Goal: Task Accomplishment & Management: Manage account settings

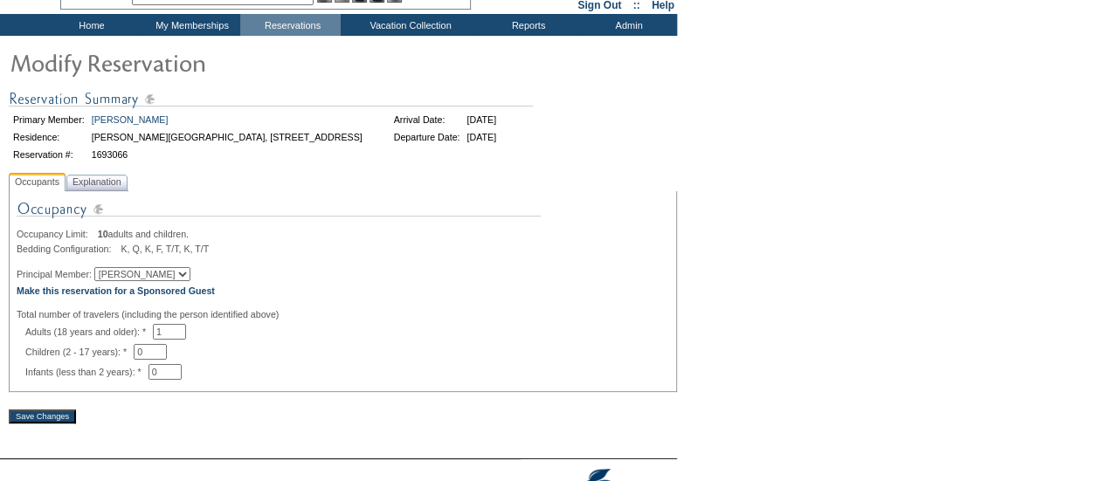
scroll to position [98, 0]
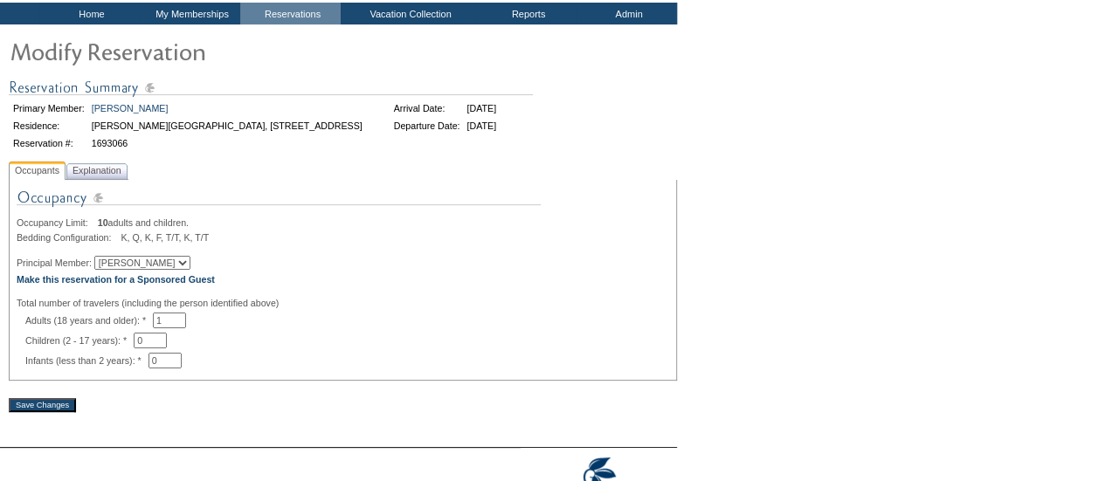
click at [159, 270] on select "Ralph Verni Kathy Verni Rachel Verni" at bounding box center [142, 263] width 96 height 14
select select "23157"
click at [104, 259] on select "Ralph Verni Kathy Verni Rachel Verni" at bounding box center [142, 263] width 96 height 14
click at [49, 407] on input "Save Changes" at bounding box center [42, 405] width 67 height 14
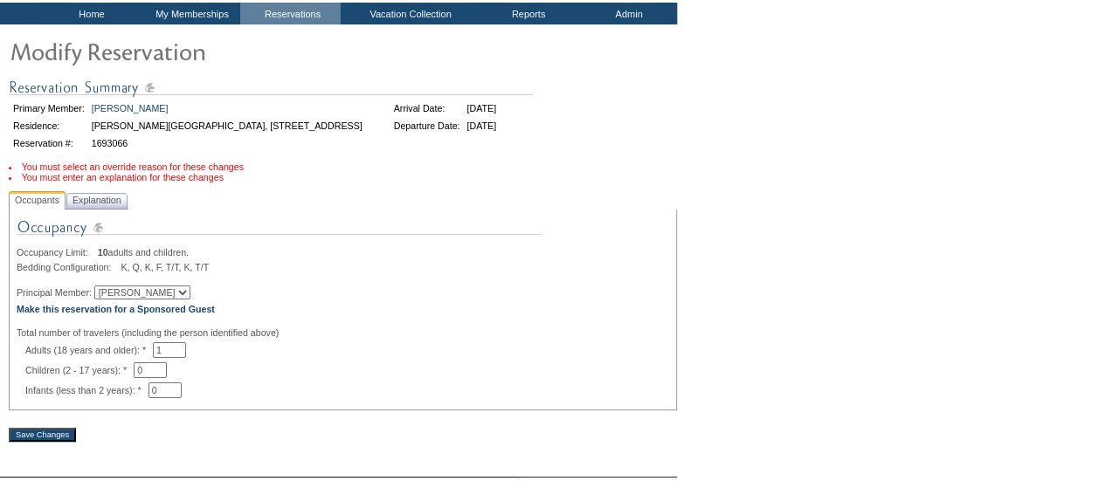
scroll to position [0, 0]
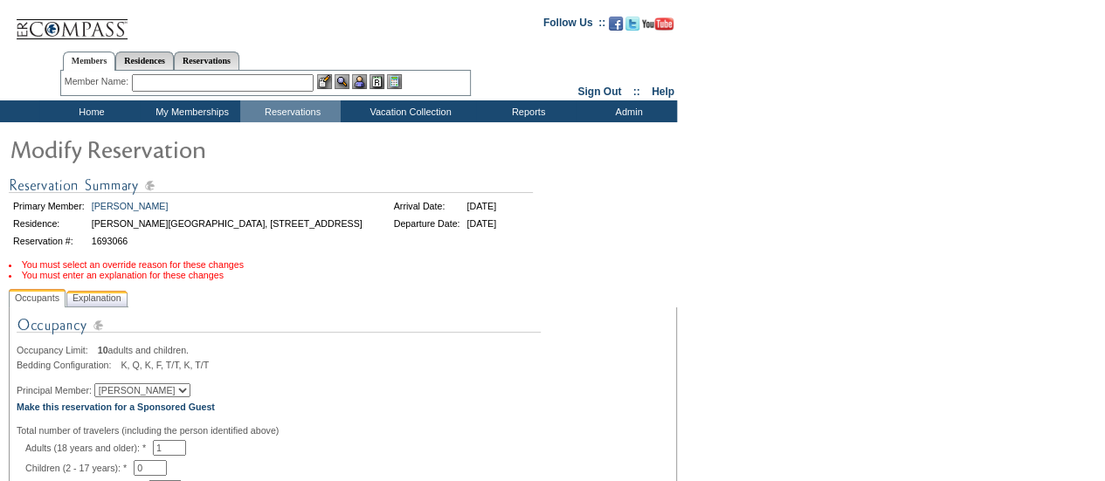
click at [93, 300] on span "Explanation" at bounding box center [97, 298] width 56 height 18
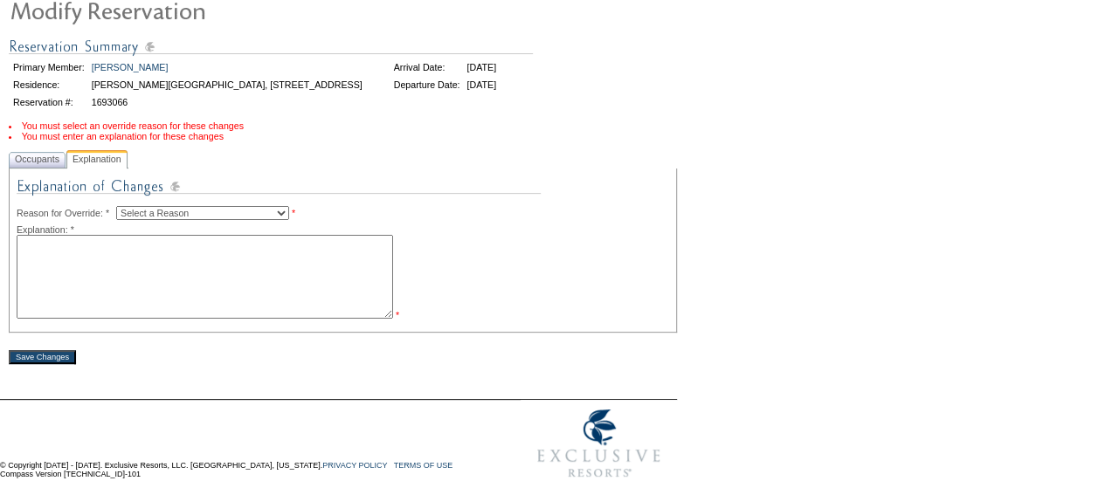
scroll to position [140, 0]
click at [154, 273] on textarea at bounding box center [205, 276] width 377 height 84
click at [201, 205] on img at bounding box center [279, 190] width 524 height 31
click at [203, 209] on select "Select a Reason Creating Continuous Stay Days Rebooked After Cancellation Editi…" at bounding box center [202, 212] width 173 height 14
select select "1045"
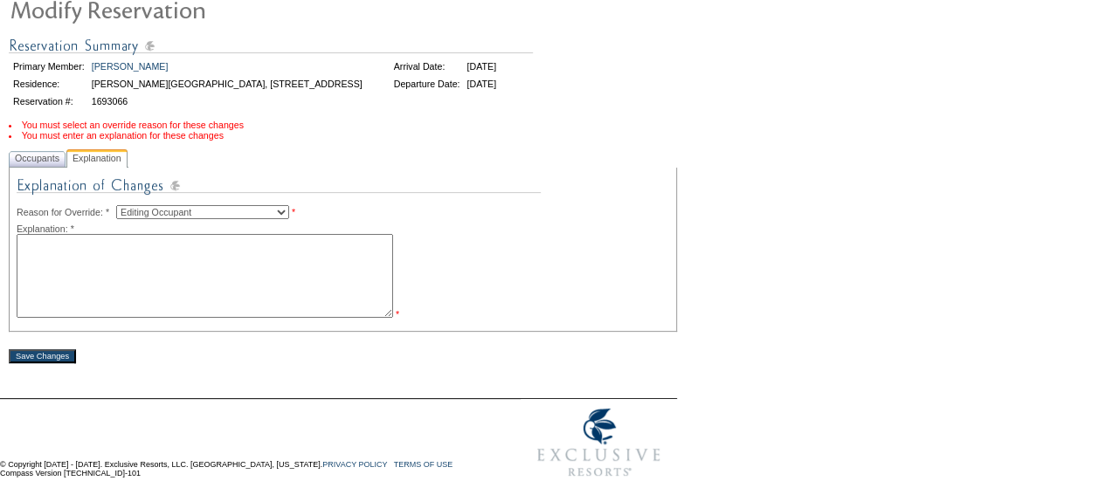
click at [130, 208] on select "Select a Reason Creating Continuous Stay Days Rebooked After Cancellation Editi…" at bounding box center [202, 212] width 173 height 14
click at [143, 282] on textarea at bounding box center [205, 276] width 377 height 84
type textarea "Putting his wife as main POC per their request. JD"
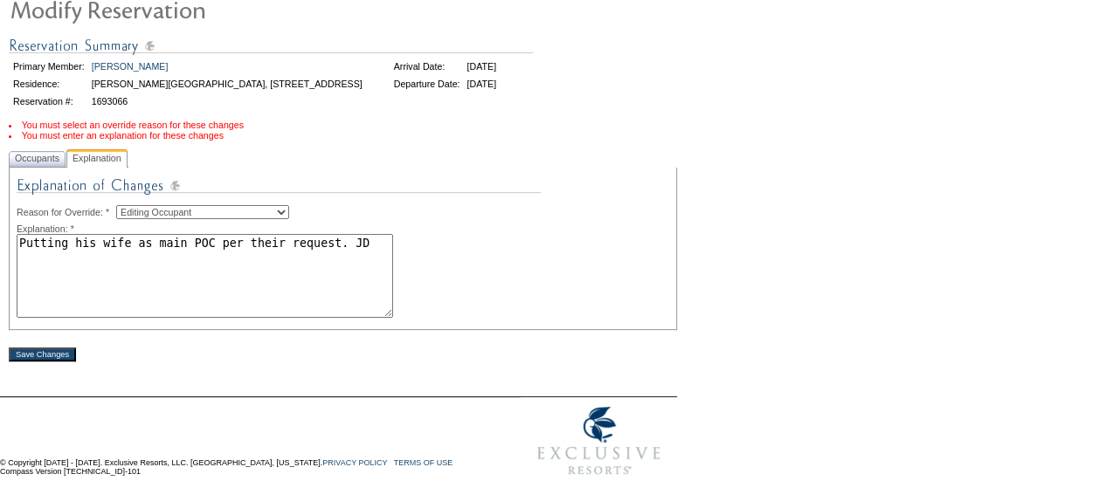
click at [62, 350] on div "Save Changes" at bounding box center [343, 345] width 668 height 31
click at [62, 357] on input "Save Changes" at bounding box center [42, 355] width 67 height 14
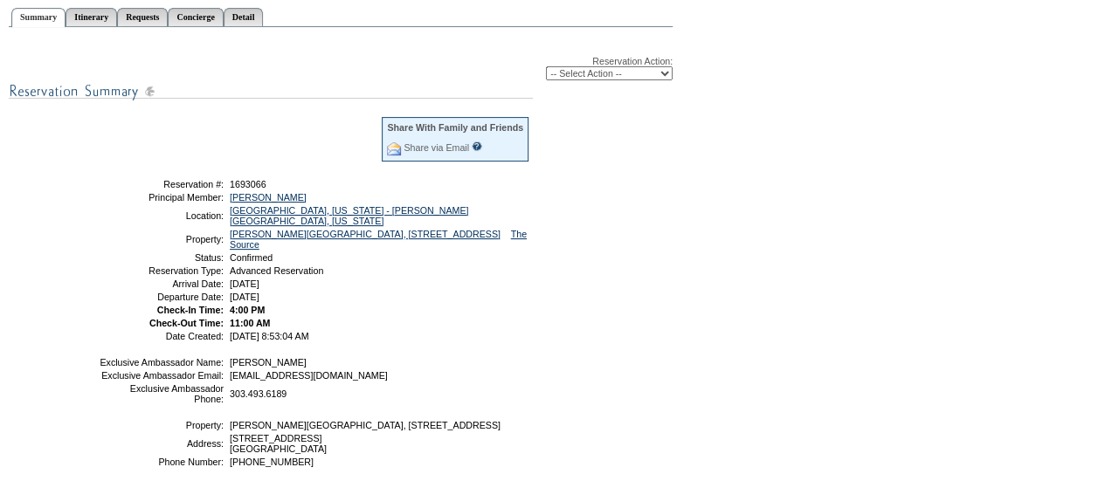
scroll to position [217, 0]
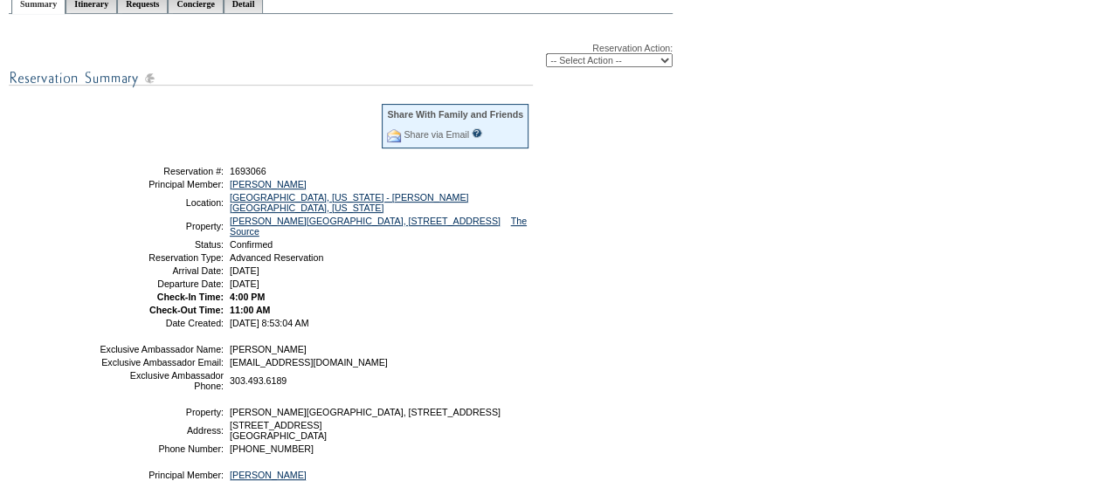
click at [617, 406] on div "Reservation Action: -- Select Action -- Modify Reservation Dates Modify Reserva…" at bounding box center [341, 289] width 664 height 530
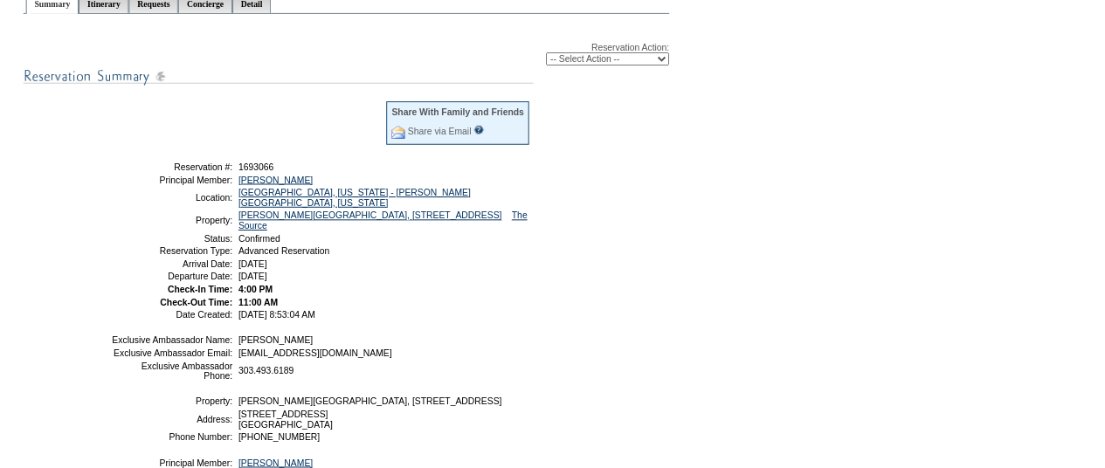
scroll to position [0, 0]
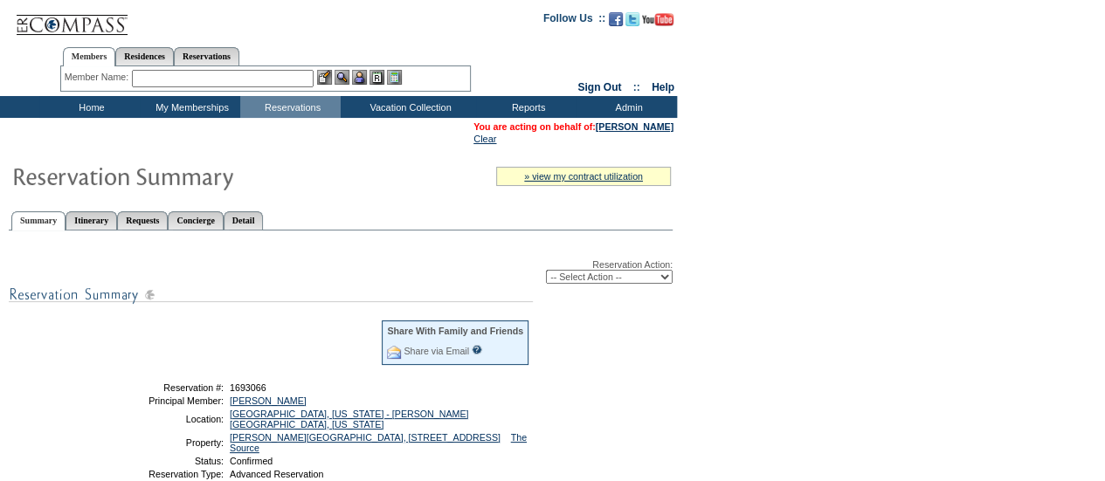
click at [274, 71] on input "text" at bounding box center [223, 78] width 182 height 17
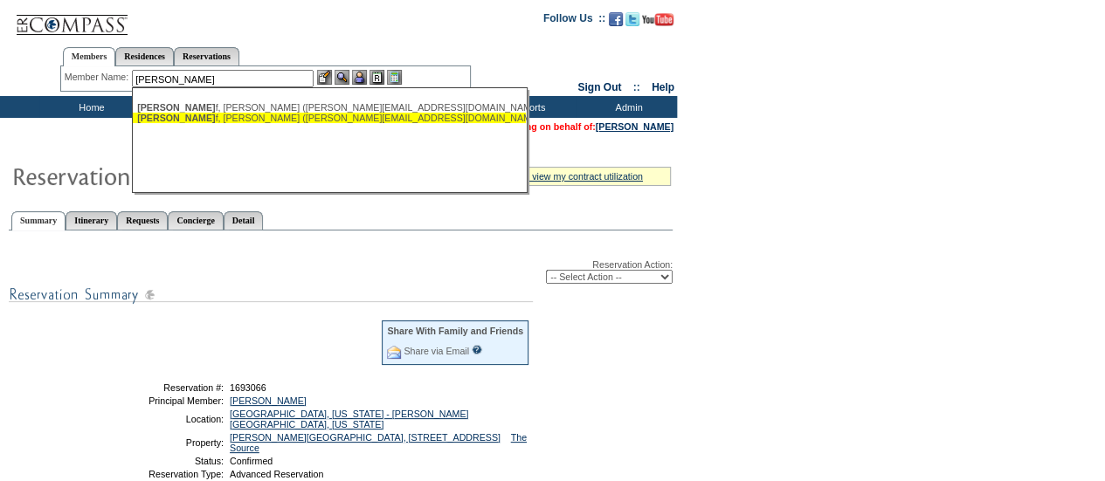
click at [195, 121] on div "[PERSON_NAME] f, [PERSON_NAME] ([PERSON_NAME][EMAIL_ADDRESS][DOMAIN_NAME])" at bounding box center [329, 118] width 384 height 10
type input "[PERSON_NAME] ([PERSON_NAME][EMAIL_ADDRESS][DOMAIN_NAME])"
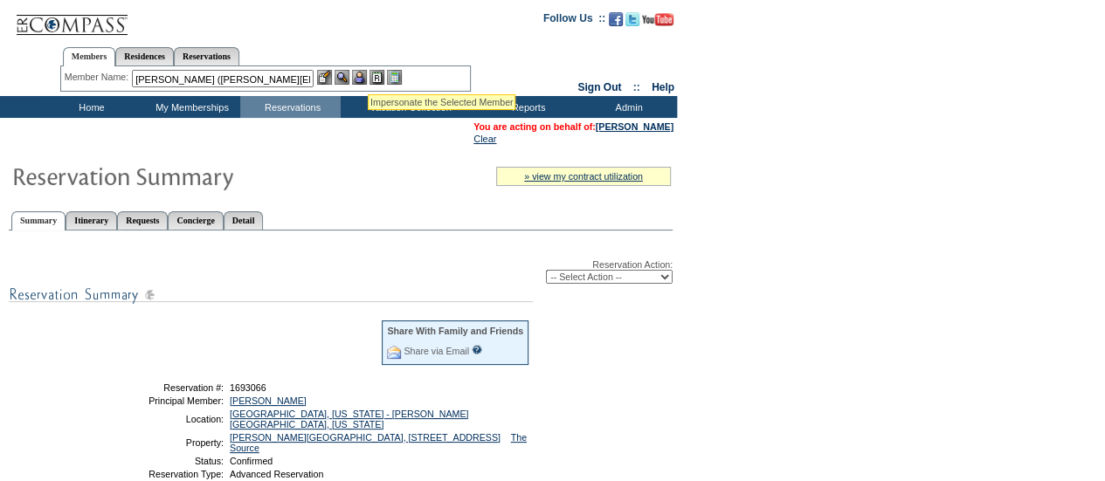
click at [367, 71] on img at bounding box center [359, 77] width 15 height 15
click at [349, 76] on img at bounding box center [342, 77] width 15 height 15
